Goal: Transaction & Acquisition: Purchase product/service

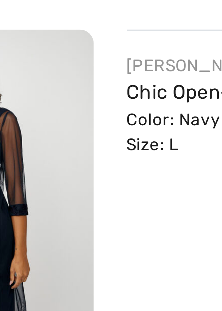
scroll to position [948, 0]
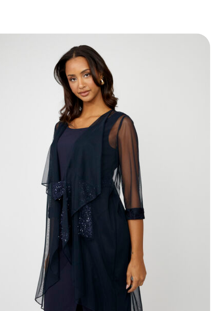
click at [24, 269] on img at bounding box center [31, 277] width 54 height 80
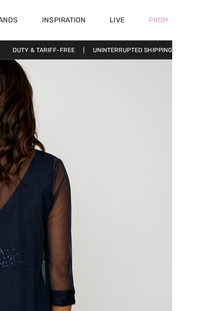
click at [222, 14] on div "Prom" at bounding box center [213, 13] width 28 height 27
click at [222, 16] on div "Prom" at bounding box center [213, 13] width 28 height 27
click at [222, 17] on div "Prom" at bounding box center [213, 13] width 28 height 27
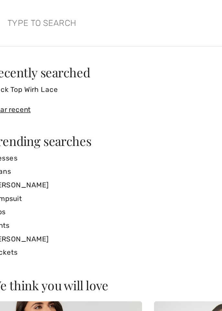
click at [152, 21] on input "search" at bounding box center [93, 14] width 120 height 19
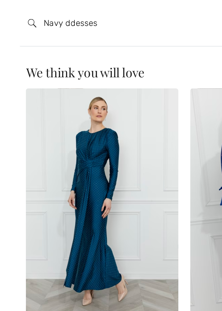
type input "Navy ddesses"
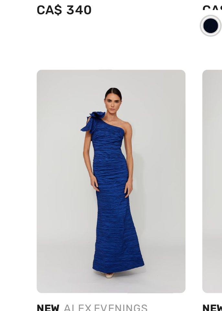
checkbox input "true"
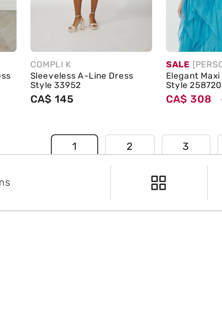
scroll to position [1438, 0]
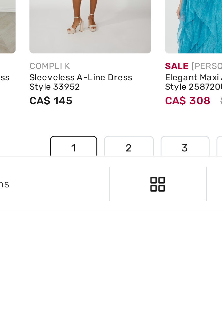
click at [98, 284] on link "2" at bounding box center [100, 286] width 18 height 8
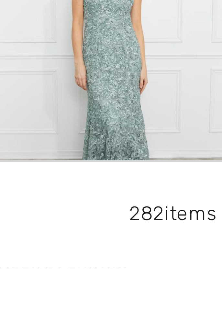
scroll to position [45, 0]
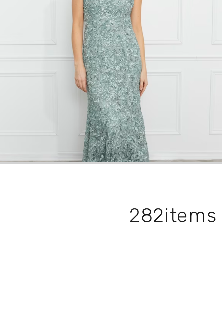
click at [30, 284] on img at bounding box center [34, 270] width 46 height 69
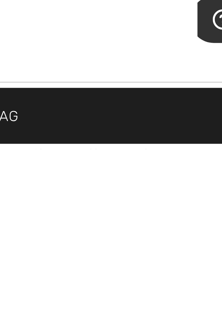
scroll to position [129, 0]
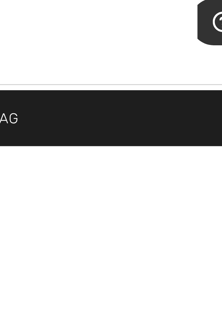
click at [138, 309] on span "16" at bounding box center [139, 308] width 16 height 10
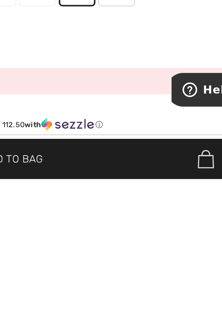
scroll to position [1038, 0]
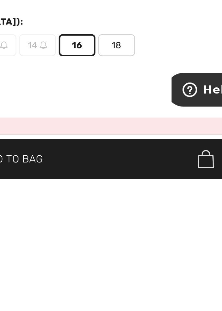
click at [124, 304] on span "Add to Bag" at bounding box center [111, 300] width 27 height 7
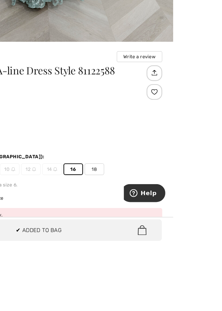
scroll to position [184, 0]
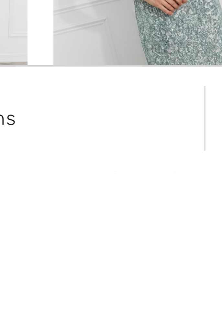
scroll to position [45, 0]
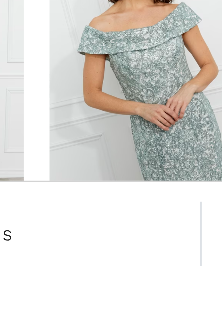
click at [71, 289] on img at bounding box center [85, 270] width 46 height 69
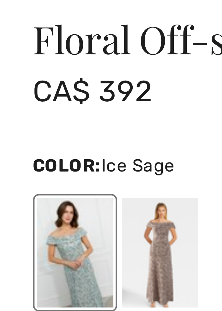
scroll to position [161, 0]
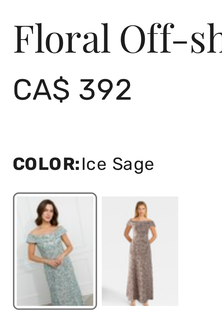
click at [33, 239] on div at bounding box center [37, 241] width 17 height 24
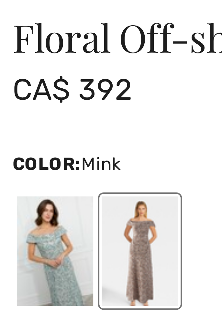
scroll to position [0, 0]
click at [17, 237] on div at bounding box center [18, 241] width 17 height 24
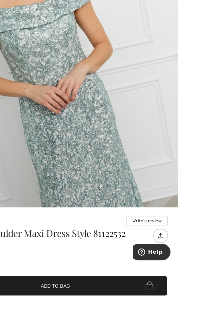
scroll to position [102, 0]
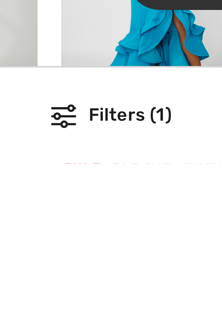
scroll to position [1277, 0]
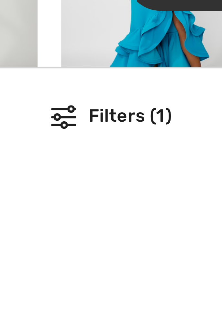
click at [176, 299] on img at bounding box center [188, 271] width 46 height 69
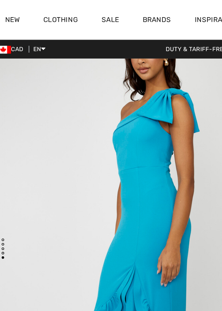
scroll to position [1434, 0]
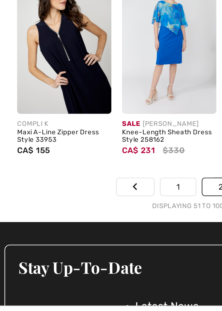
scroll to position [1492, 0]
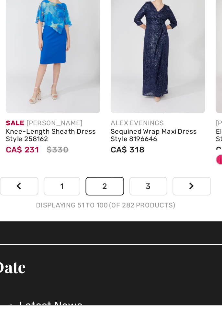
click at [129, 232] on link "3" at bounding box center [132, 231] width 18 height 8
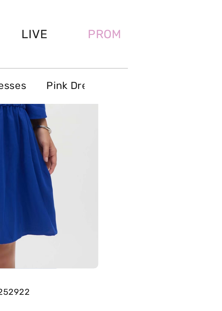
scroll to position [140, 0]
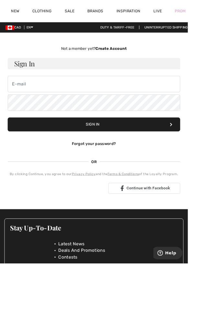
click at [1, 149] on div "Not a member yet? Create Account Sign In Sign In Forgot your password? OR OR" at bounding box center [111, 141] width 222 height 201
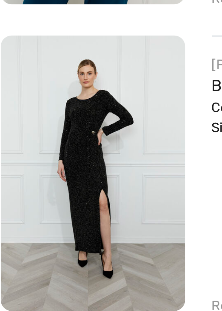
scroll to position [908, 0]
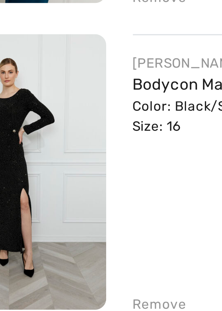
click at [66, 206] on div "Color: Black/Silver Size: 16" at bounding box center [111, 212] width 92 height 12
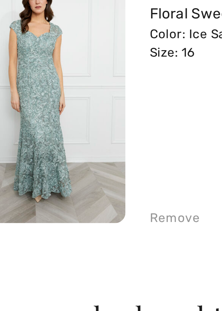
scroll to position [1163, 0]
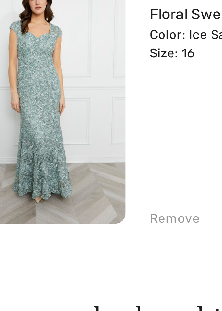
click at [26, 245] on img at bounding box center [31, 241] width 54 height 80
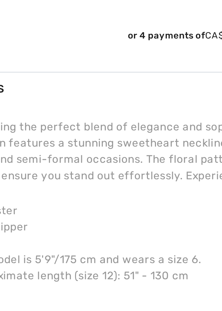
scroll to position [327, 0]
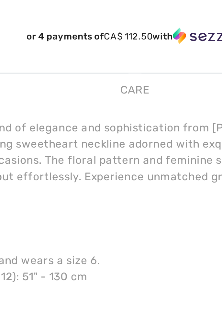
click at [109, 171] on div "Care" at bounding box center [110, 172] width 14 height 12
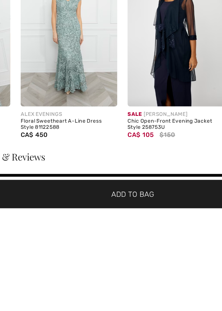
scroll to position [0, 0]
